Goal: Task Accomplishment & Management: Use online tool/utility

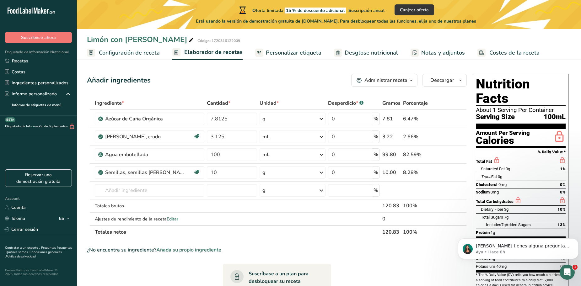
click at [126, 55] on span "Configuración de receta" at bounding box center [129, 53] width 61 height 8
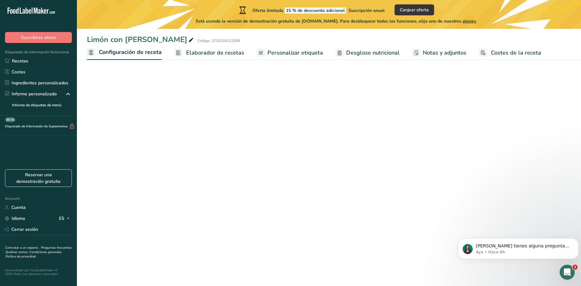
select select "17"
select select "22"
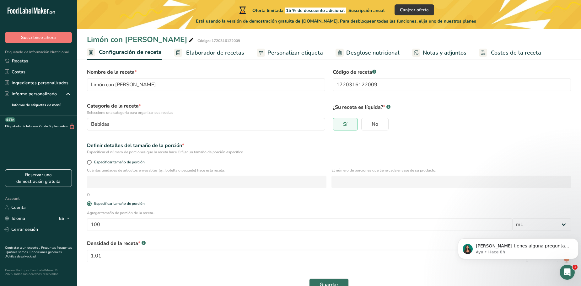
scroll to position [24, 0]
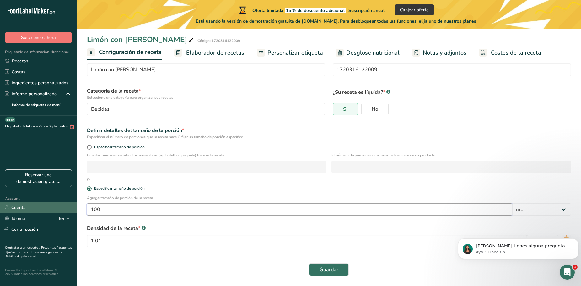
drag, startPoint x: 107, startPoint y: 211, endPoint x: 62, endPoint y: 208, distance: 44.6
click at [62, 208] on div ".a-20{fill:#fff;} Suscribirse ahora Etiquetado de Información Nutricional Recet…" at bounding box center [290, 131] width 581 height 311
type input "250"
click at [180, 222] on div "Densidad de la receta * .a-a{fill:#347362;}.b-a{fill:#fff;} 1.01 lb/pie³ g/cm³" at bounding box center [328, 238] width 491 height 34
click at [577, 240] on icon "Dismiss notification" at bounding box center [576, 240] width 2 height 2
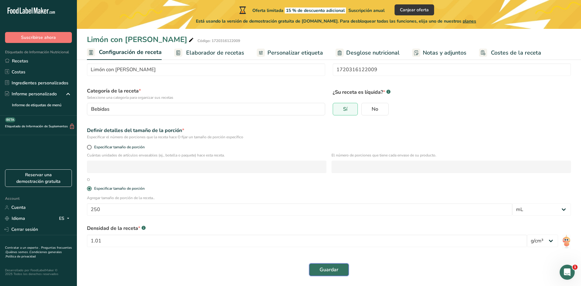
click at [330, 269] on span "Guardar" at bounding box center [328, 270] width 19 height 8
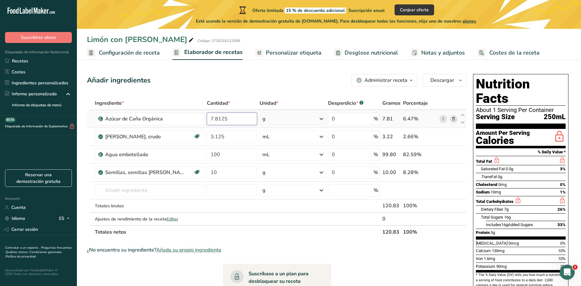
click at [234, 118] on input "7.8125" at bounding box center [232, 119] width 50 height 13
drag, startPoint x: 236, startPoint y: 118, endPoint x: 196, endPoint y: 119, distance: 40.5
click at [196, 119] on tr "Azúcar de Caña Orgánica 7.8125 g Unidades de peso g kg mg Ver más Unidades de v…" at bounding box center [276, 119] width 379 height 18
type input "19.5312"
click at [242, 83] on div "Añadir ingredientes Administrar receta Eliminar receta Duplicar receta Escalar …" at bounding box center [277, 80] width 380 height 13
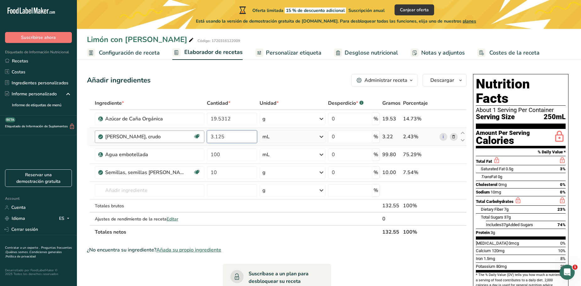
drag, startPoint x: 233, startPoint y: 136, endPoint x: 201, endPoint y: 135, distance: 32.0
click at [200, 135] on tr "[PERSON_NAME], crudo Fuente de antioxidantes Libre de lácteos Libre de gluten […" at bounding box center [276, 137] width 379 height 18
type input "7.8125"
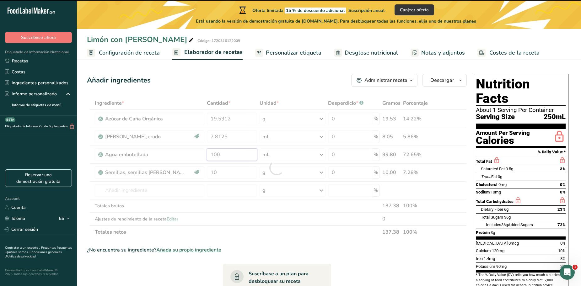
drag, startPoint x: 234, startPoint y: 155, endPoint x: 203, endPoint y: 153, distance: 30.5
click at [203, 153] on div "Ingrediente * Cantidad * Unidad * Desperdicio * .a-a{fill:#347362;}.b-a{fill:#f…" at bounding box center [277, 168] width 380 height 142
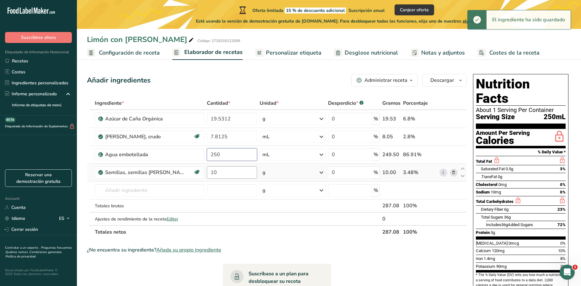
type input "250"
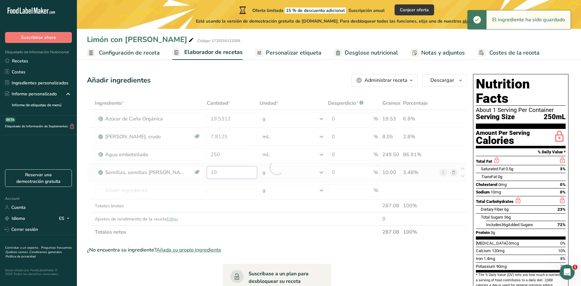
click at [224, 172] on div "Ingrediente * Cantidad * Unidad * Desperdicio * .a-a{fill:#347362;}.b-a{fill:#f…" at bounding box center [277, 168] width 380 height 142
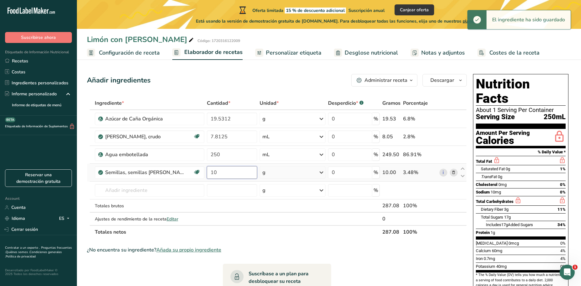
click at [222, 171] on input "10" at bounding box center [232, 172] width 50 height 13
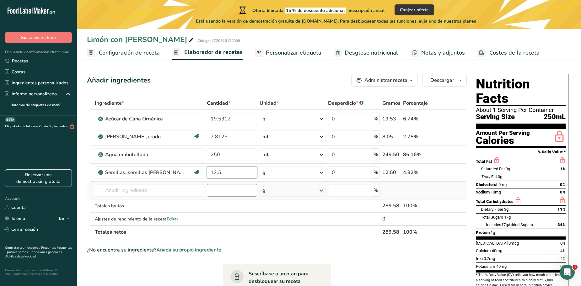
type input "12.5"
click at [241, 190] on div "Ingrediente * Cantidad * Unidad * Desperdicio * .a-a{fill:#347362;}.b-a{fill:#f…" at bounding box center [277, 168] width 380 height 142
